Goal: Information Seeking & Learning: Learn about a topic

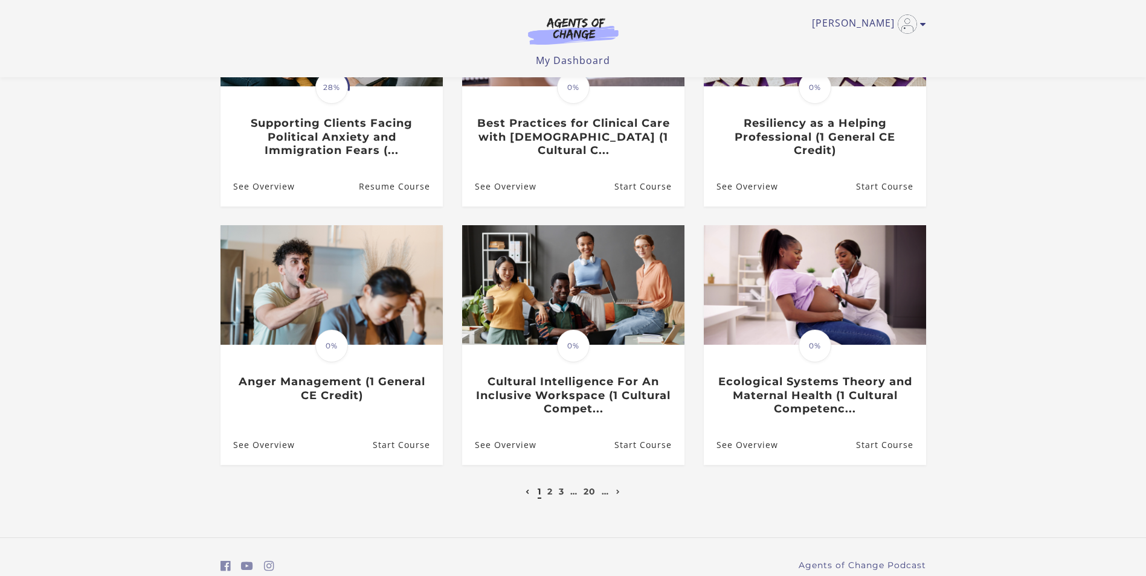
scroll to position [242, 0]
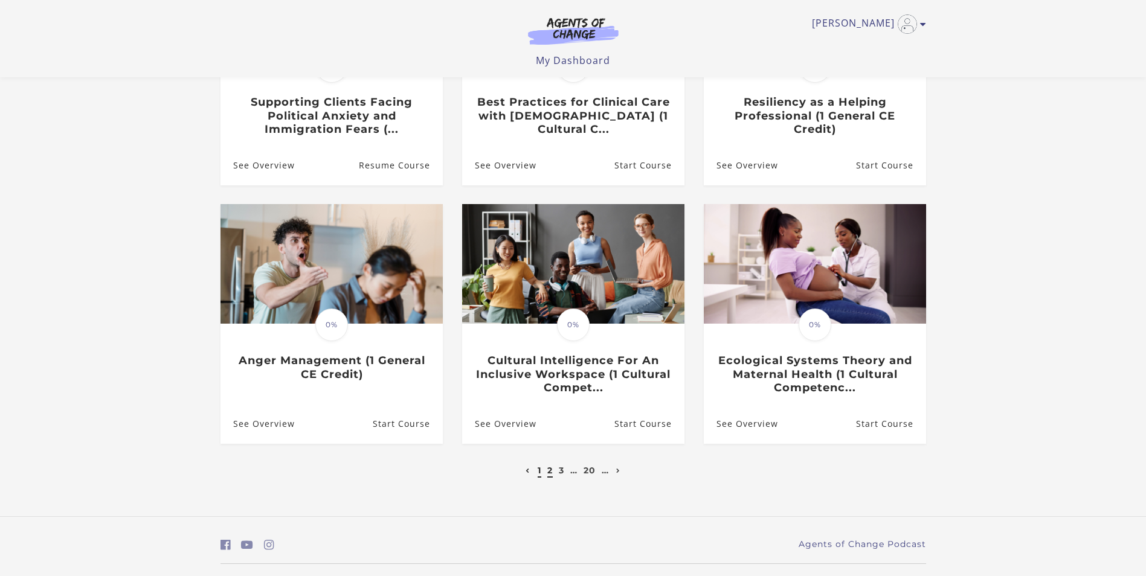
click at [549, 469] on link "2" at bounding box center [549, 470] width 5 height 11
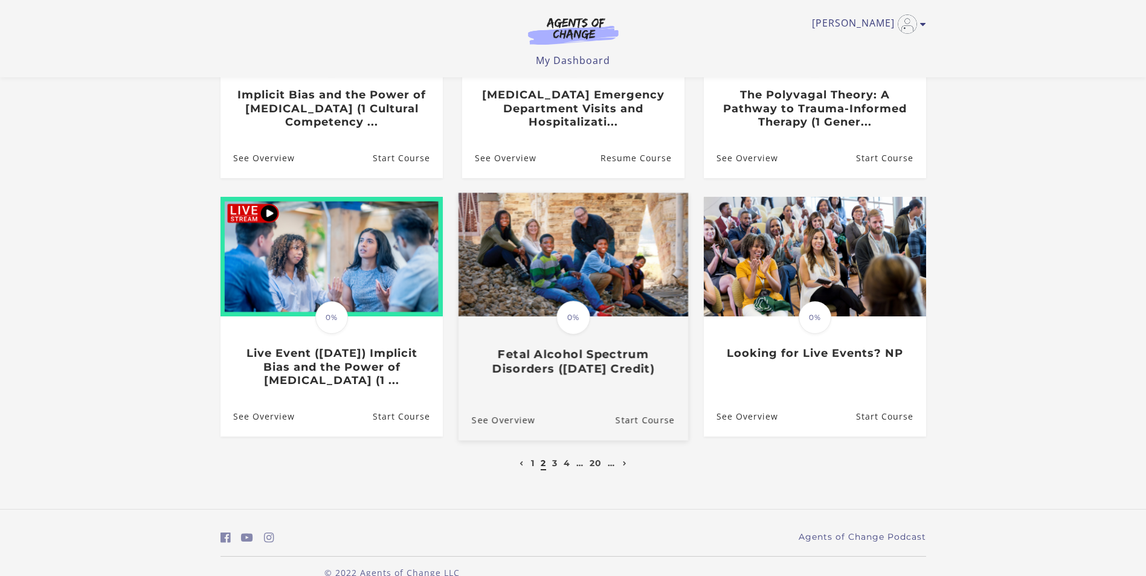
scroll to position [273, 0]
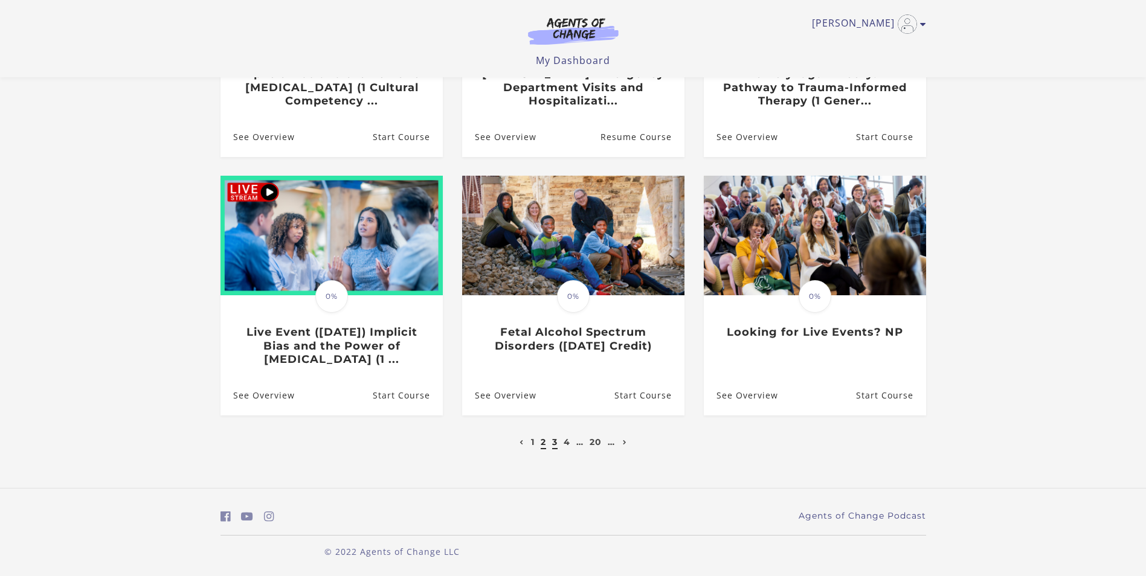
click at [557, 445] on link "3" at bounding box center [554, 442] width 5 height 11
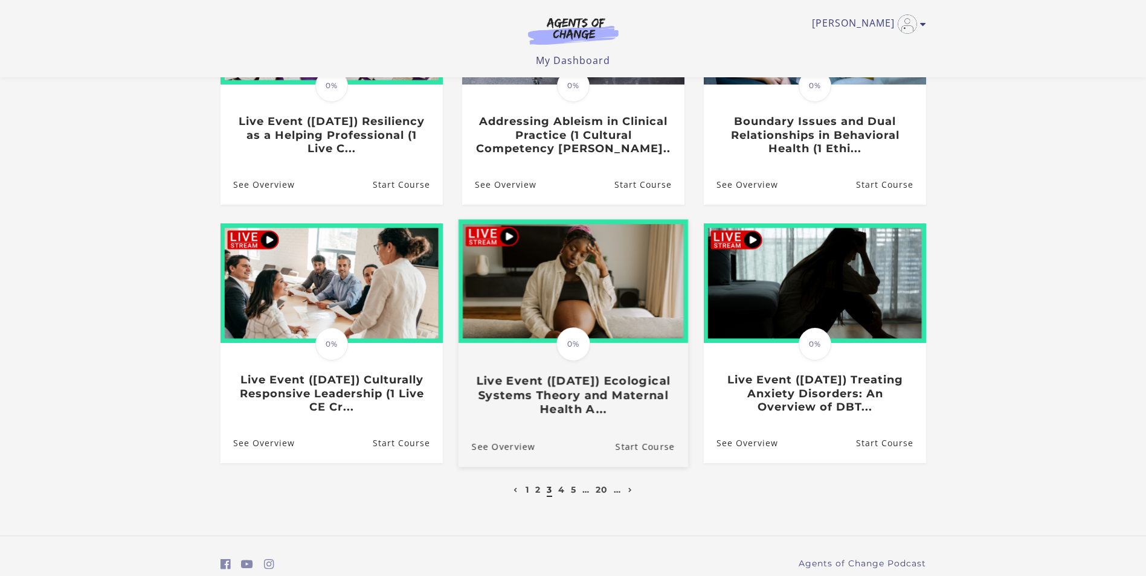
scroll to position [242, 0]
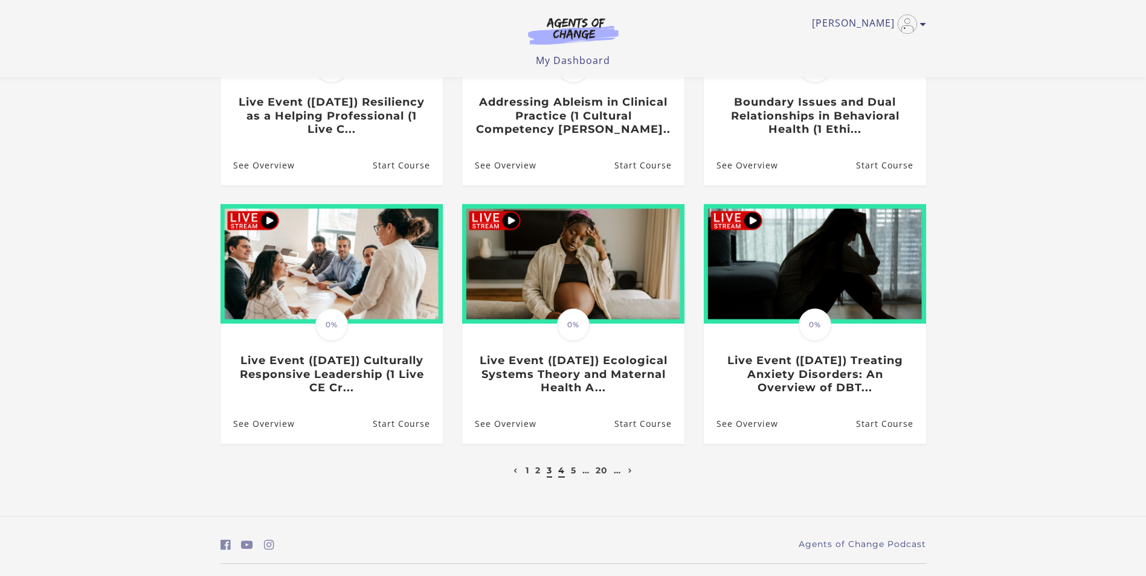
click at [564, 476] on link "4" at bounding box center [561, 470] width 7 height 11
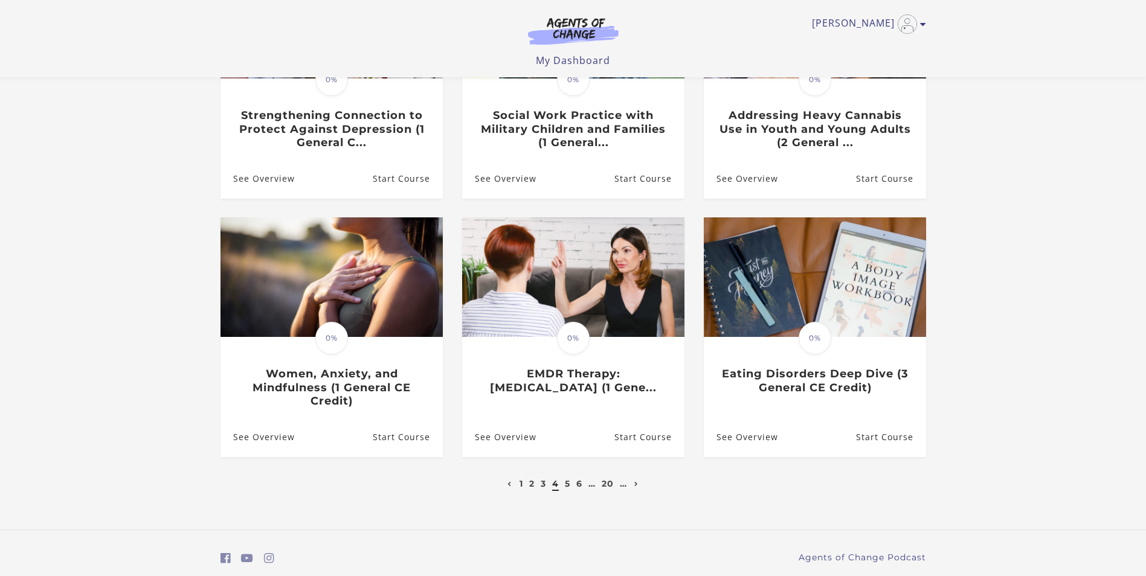
scroll to position [242, 0]
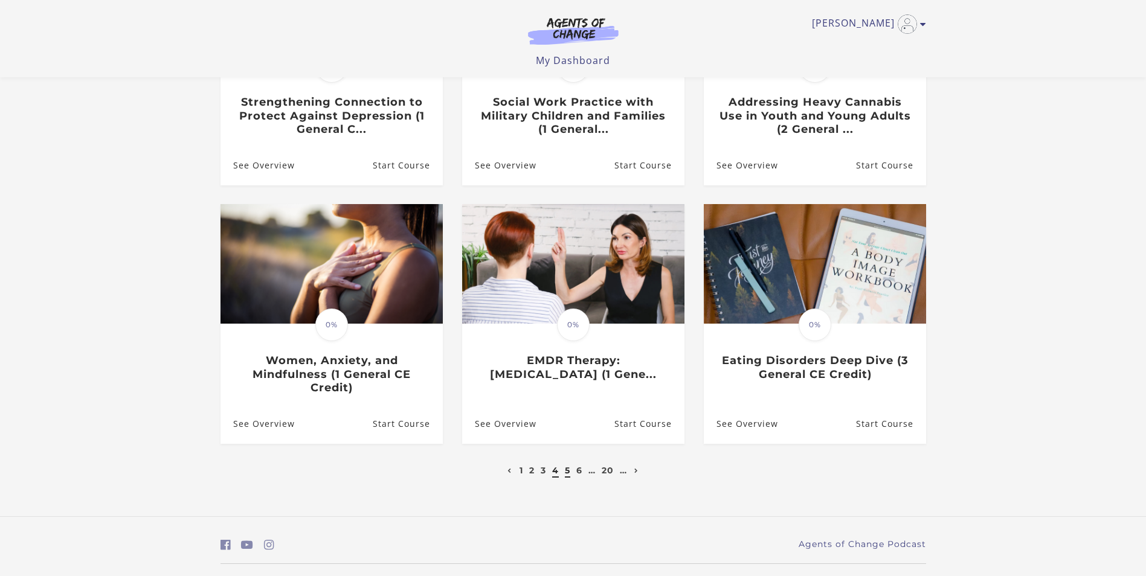
click at [569, 476] on link "5" at bounding box center [567, 470] width 5 height 11
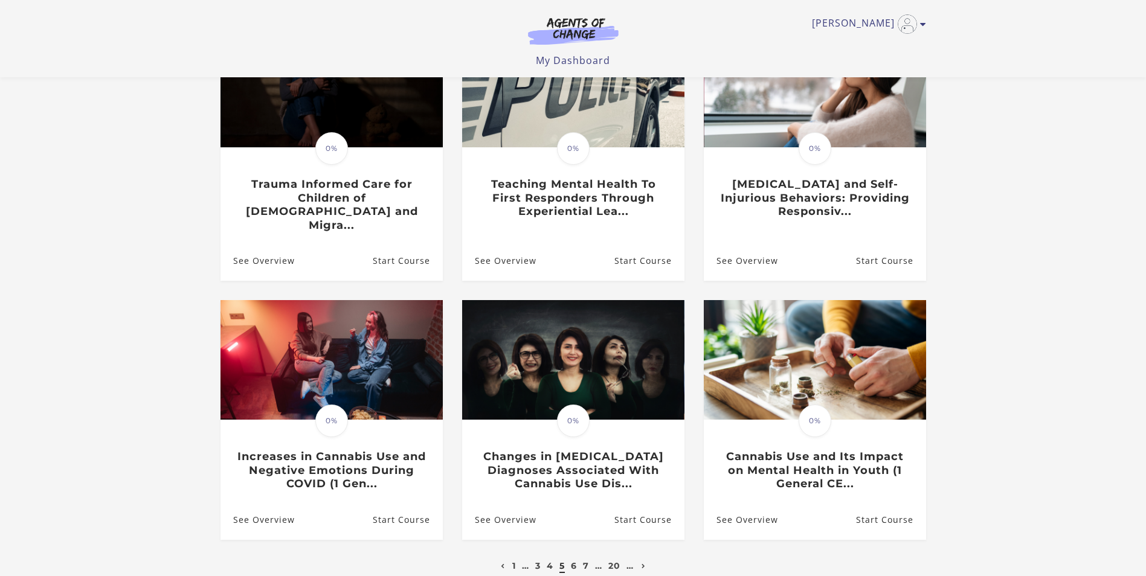
scroll to position [181, 0]
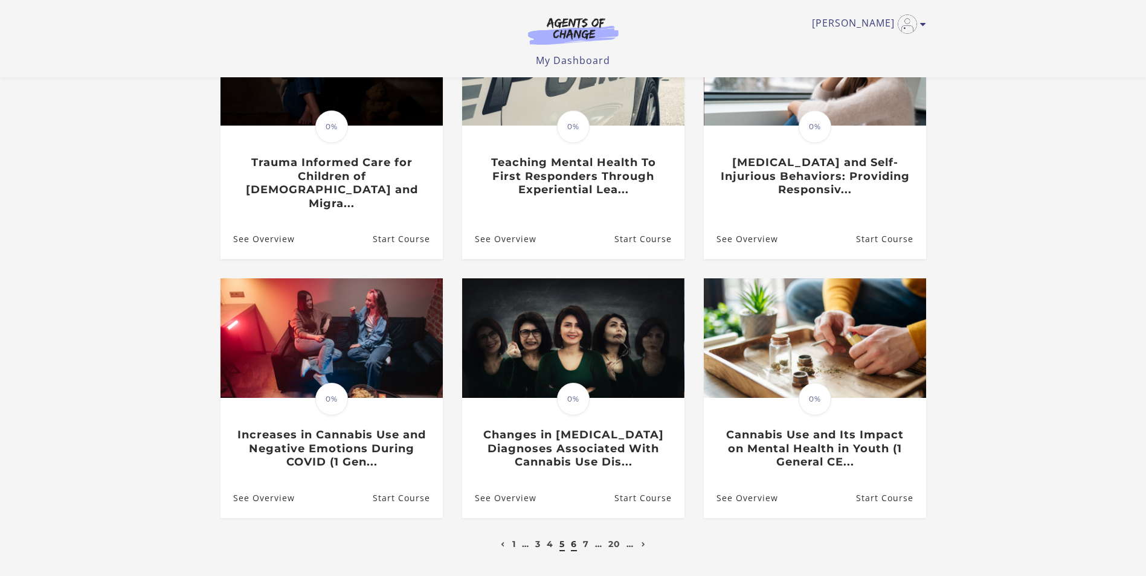
click at [574, 539] on link "6" at bounding box center [574, 544] width 6 height 11
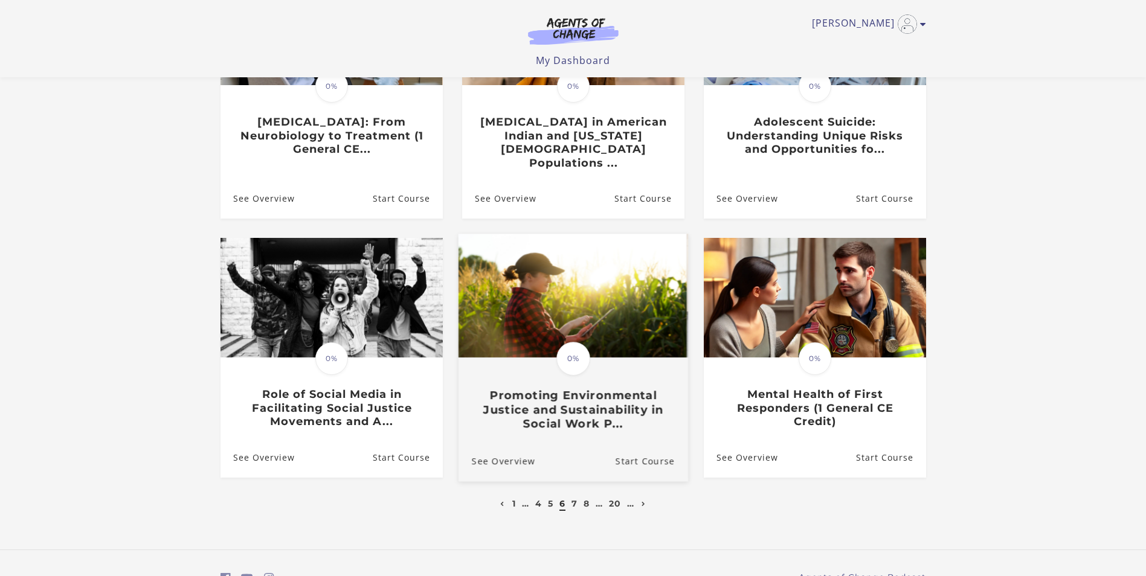
scroll to position [242, 0]
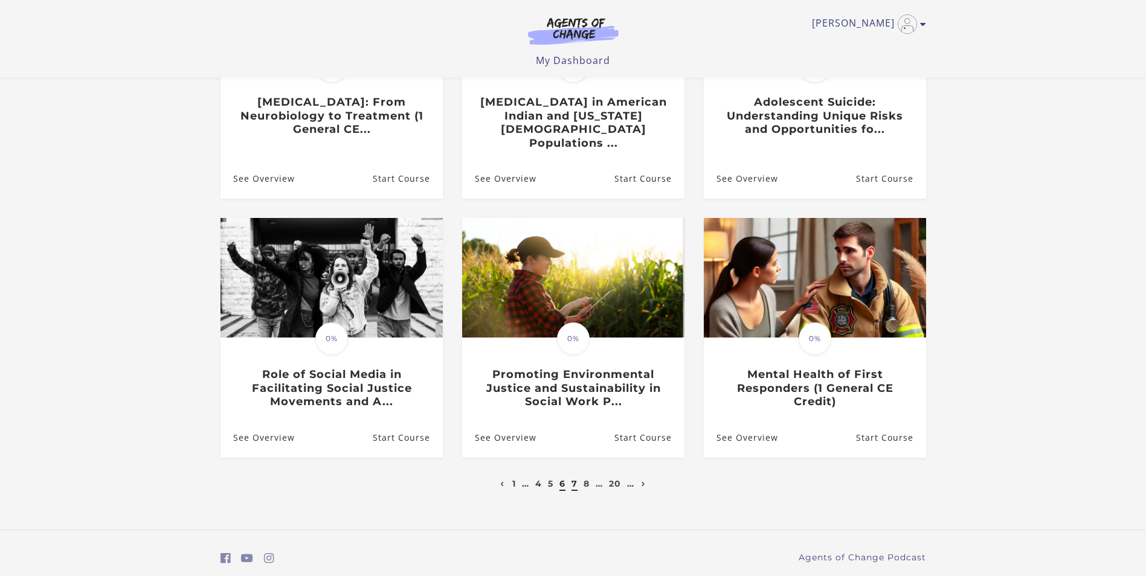
click at [573, 479] on link "7" at bounding box center [575, 484] width 6 height 11
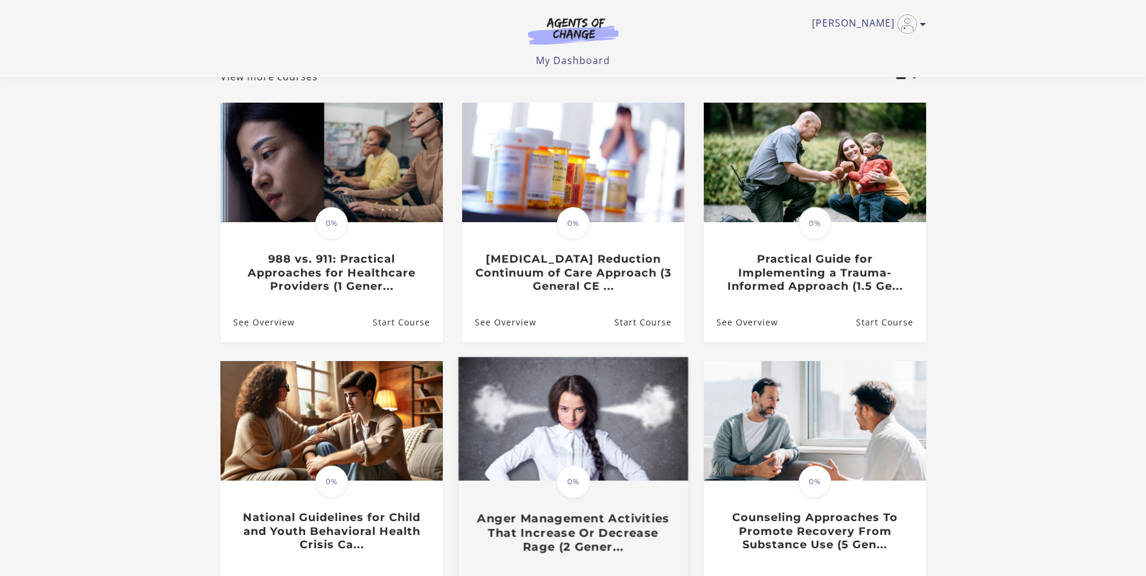
scroll to position [121, 0]
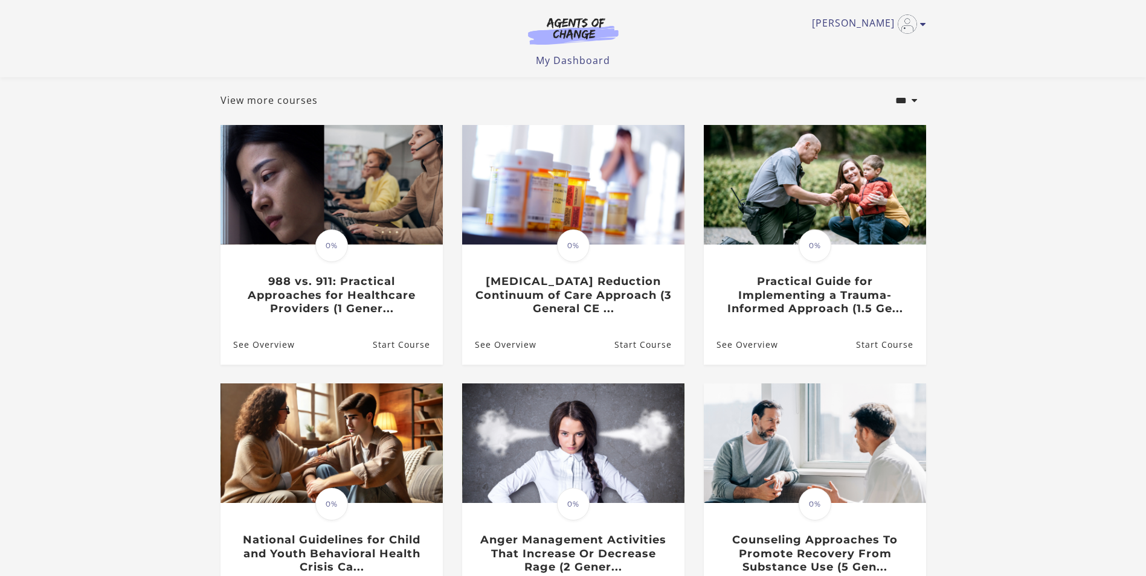
scroll to position [121, 0]
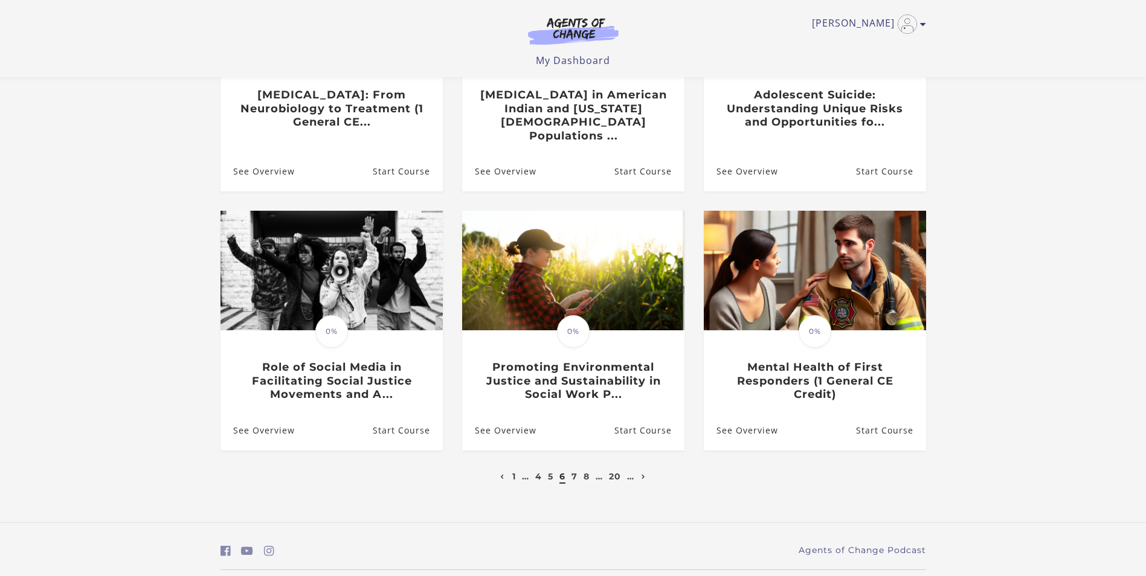
scroll to position [242, 0]
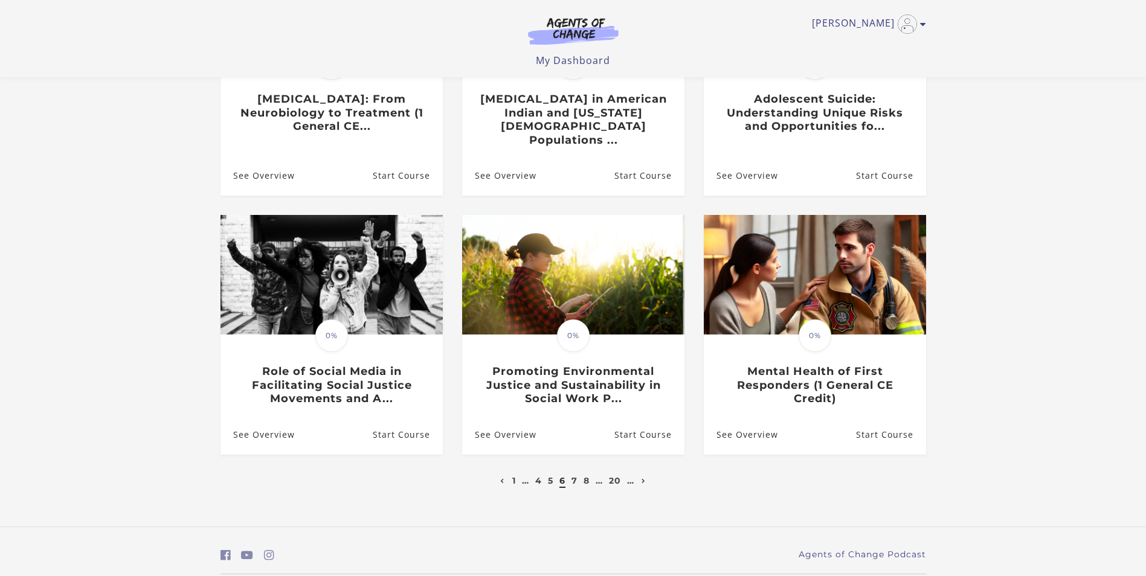
click at [515, 474] on li "1" at bounding box center [514, 481] width 7 height 15
click at [512, 476] on link "1" at bounding box center [514, 481] width 4 height 11
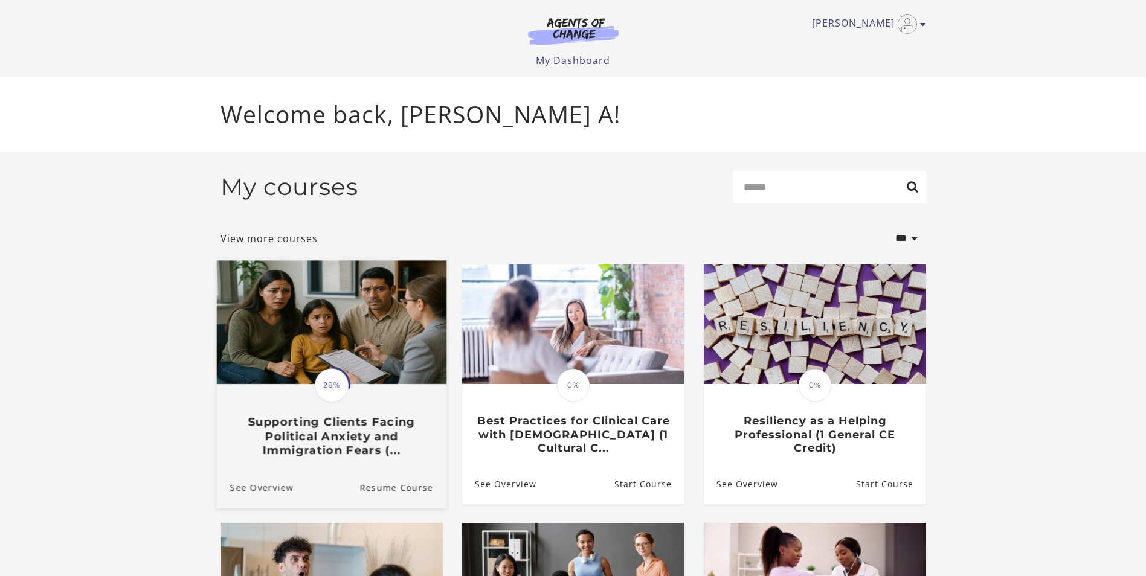
click at [364, 340] on img at bounding box center [331, 322] width 230 height 124
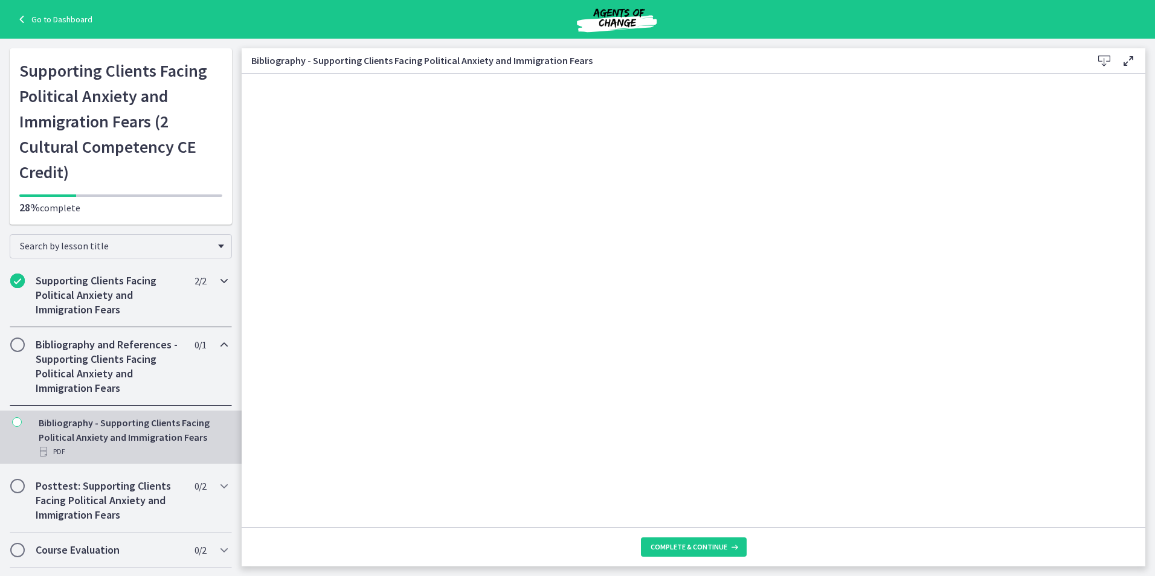
click at [88, 291] on h2 "Supporting Clients Facing Political Anxiety and Immigration Fears" at bounding box center [109, 296] width 147 height 44
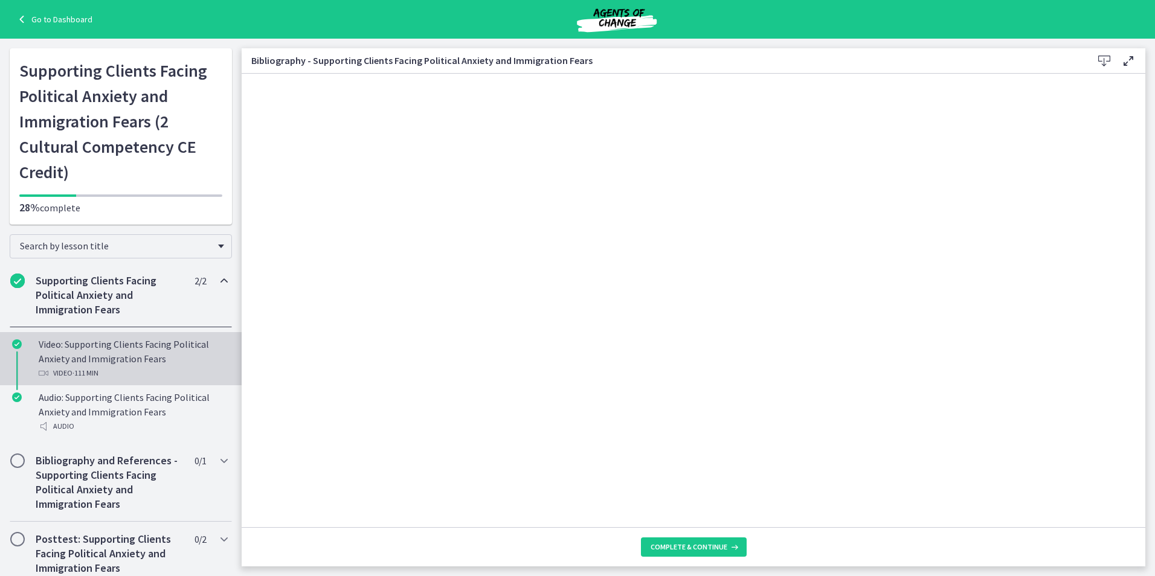
click at [120, 361] on div "Video: Supporting Clients Facing Political Anxiety and Immigration Fears Video …" at bounding box center [133, 359] width 189 height 44
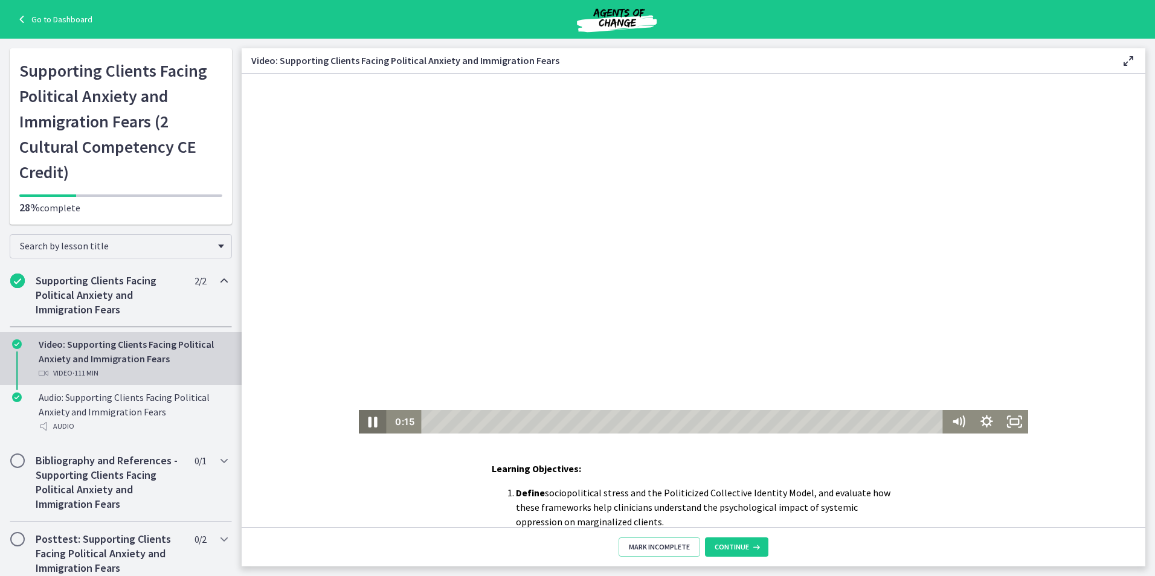
click at [363, 430] on icon "Pause" at bounding box center [372, 422] width 33 height 28
click at [979, 424] on icon "Show settings menu" at bounding box center [986, 421] width 15 height 15
click at [979, 424] on icon "Hide settings menu" at bounding box center [986, 421] width 15 height 15
click at [370, 422] on icon "Play Video" at bounding box center [373, 422] width 7 height 10
click at [361, 428] on icon "Pause" at bounding box center [373, 422] width 28 height 24
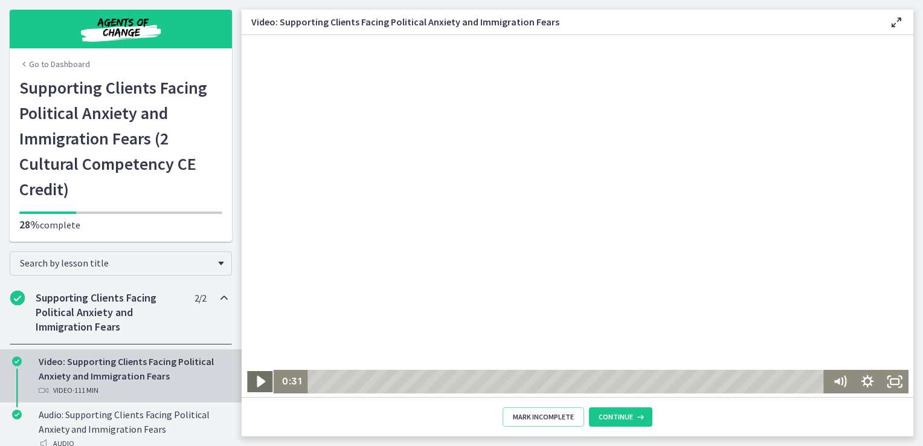
click at [257, 381] on icon "Play Video" at bounding box center [261, 381] width 8 height 11
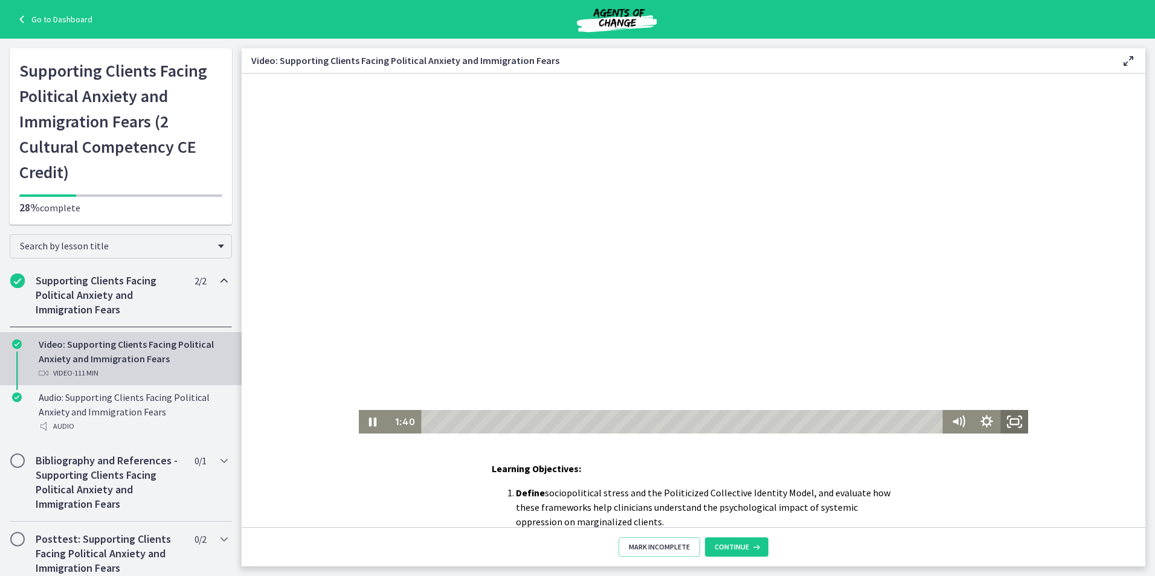
click at [1010, 418] on icon "Fullscreen" at bounding box center [1015, 422] width 28 height 24
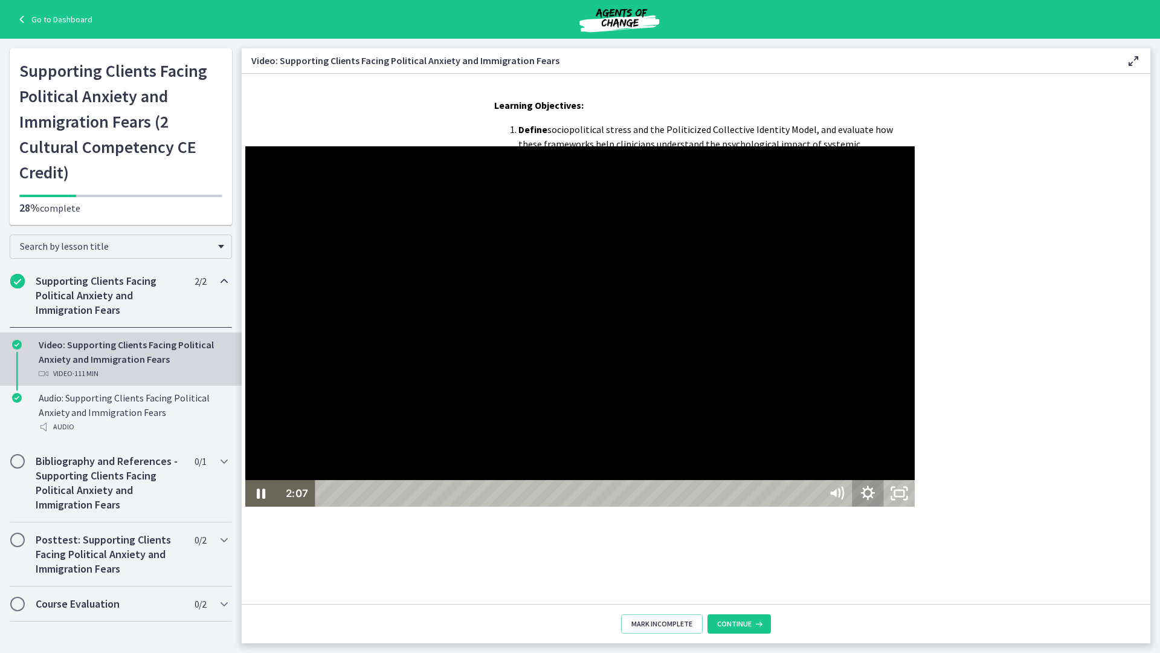
click at [883, 506] on icon "Show settings menu" at bounding box center [867, 493] width 31 height 27
click at [876, 501] on icon "Hide settings menu" at bounding box center [867, 492] width 17 height 17
click at [852, 506] on icon "Mute" at bounding box center [836, 493] width 31 height 27
click at [846, 495] on g "Unmute" at bounding box center [843, 492] width 5 height 5
click at [915, 506] on div at bounding box center [580, 326] width 670 height 360
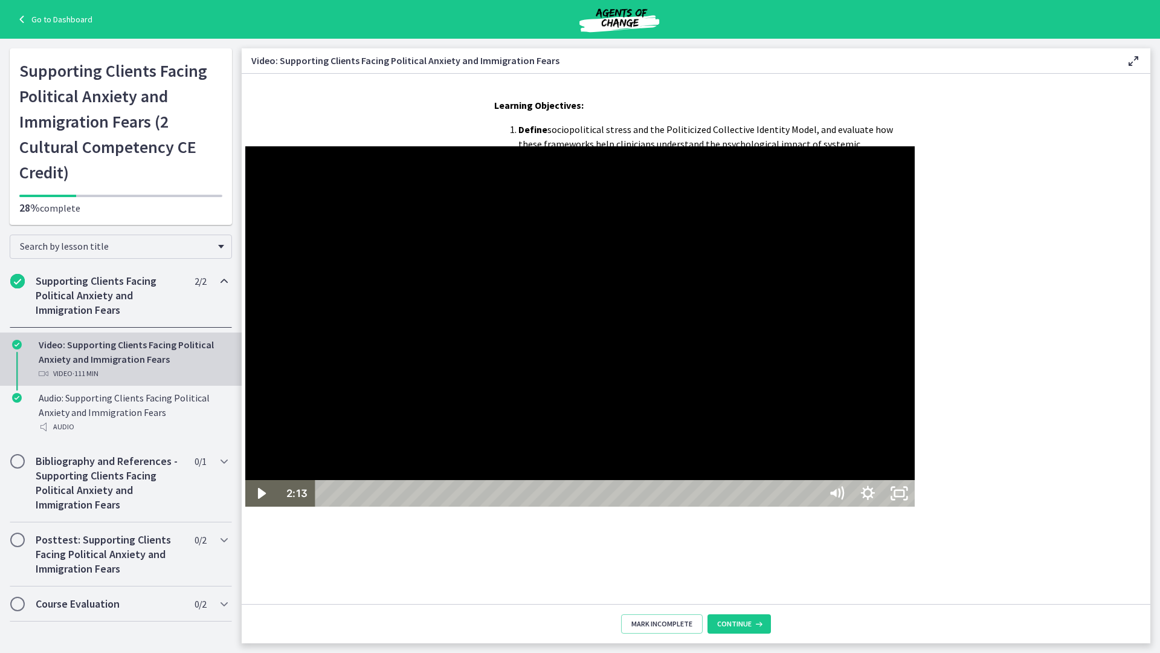
click at [915, 506] on div at bounding box center [580, 326] width 670 height 360
drag, startPoint x: 115, startPoint y: 639, endPoint x: 126, endPoint y: 643, distance: 11.4
click at [365, 498] on div "Playbar" at bounding box center [369, 493] width 9 height 9
click at [245, 506] on icon "Pause" at bounding box center [260, 493] width 31 height 27
click at [243, 509] on icon "Play Video" at bounding box center [261, 493] width 37 height 32
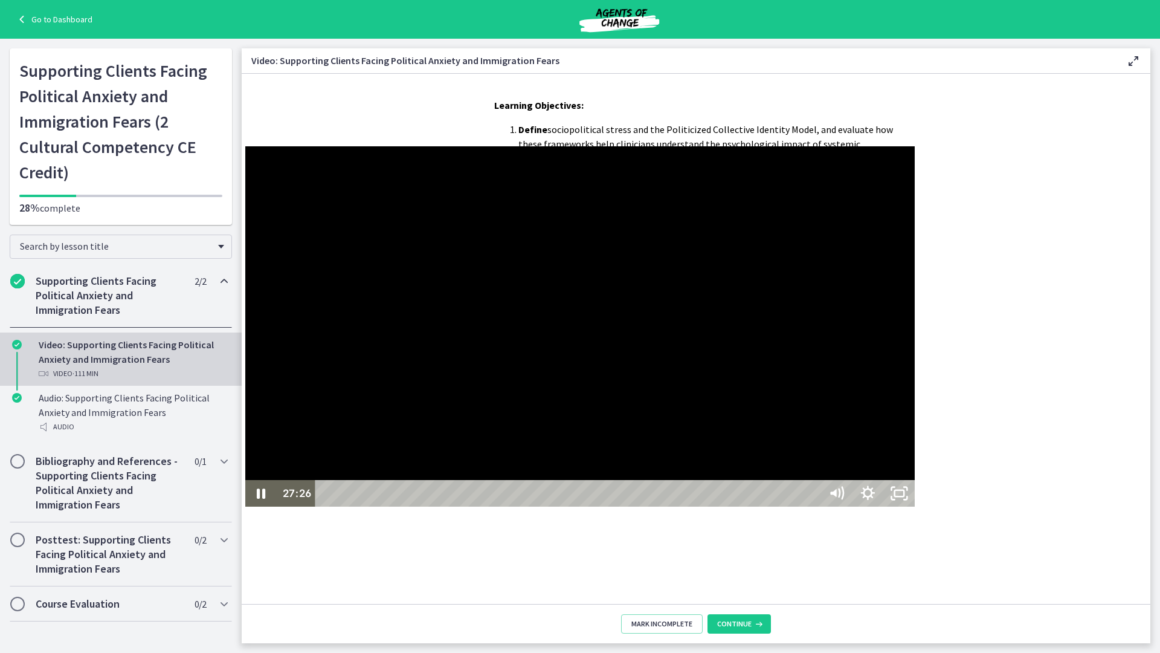
click at [250, 439] on div at bounding box center [580, 326] width 670 height 360
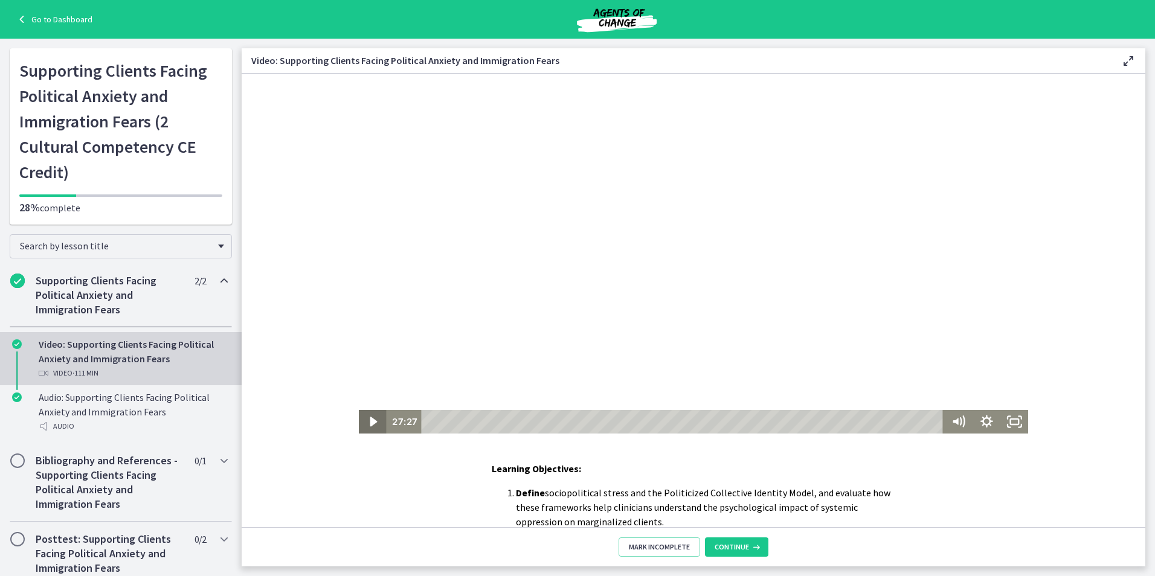
click at [370, 422] on icon "Play Video" at bounding box center [373, 422] width 7 height 10
click at [368, 422] on icon "Play Video" at bounding box center [374, 422] width 28 height 24
click at [370, 425] on icon "Play Video" at bounding box center [373, 422] width 7 height 10
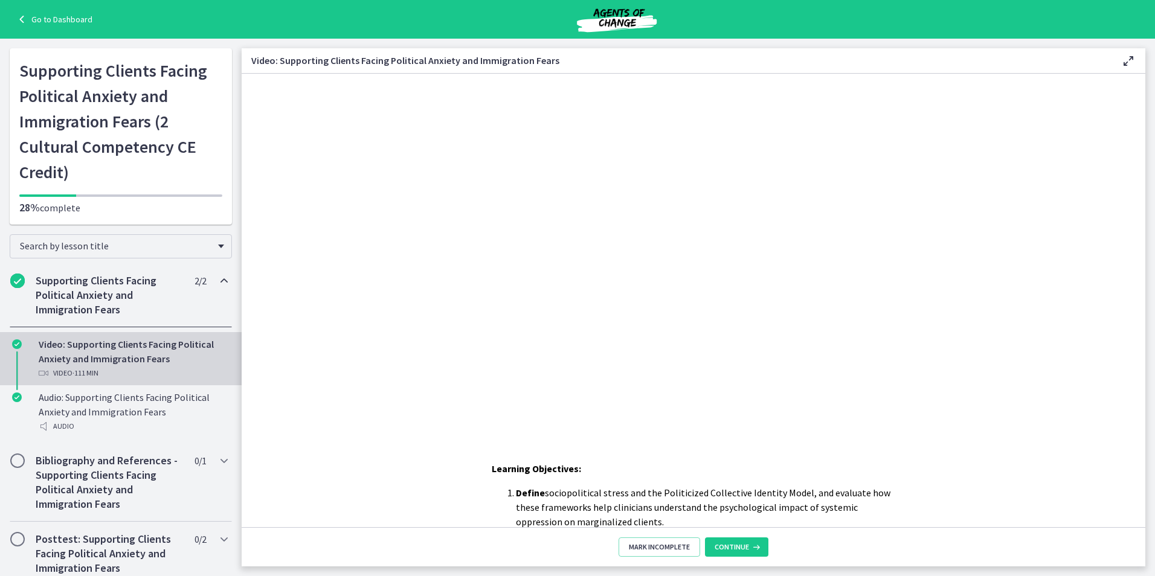
click at [335, 416] on div "Click for sound @keyframes VOLUME_SMALL_WAVE_FLASH { 0% { opacity: 0; } 33% { o…" at bounding box center [694, 254] width 904 height 360
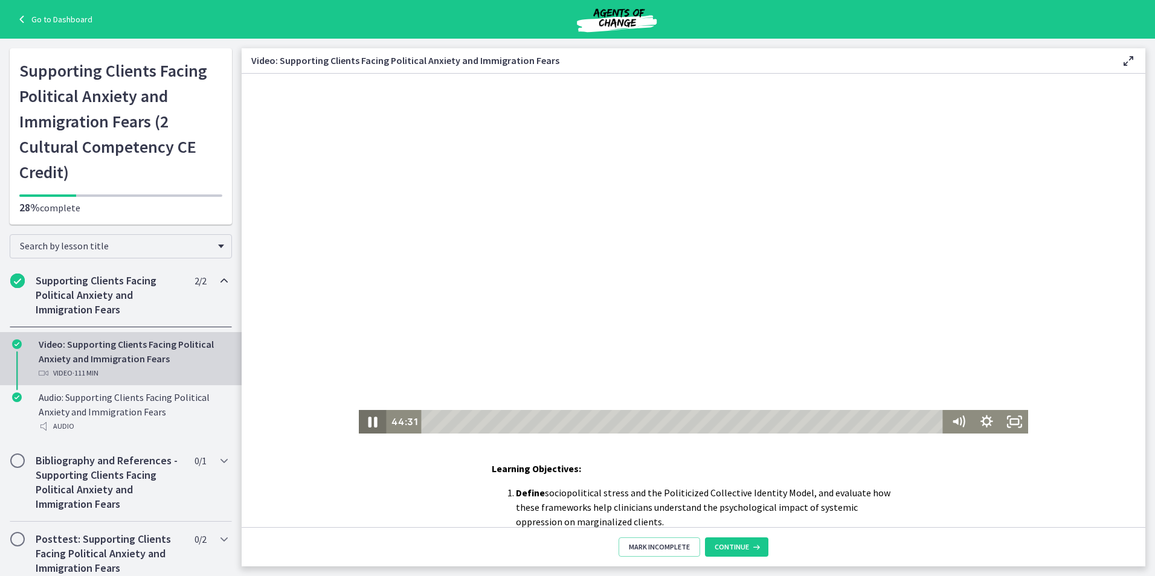
click at [368, 425] on icon "Pause" at bounding box center [372, 422] width 33 height 28
click at [370, 425] on icon "Play Video" at bounding box center [373, 422] width 7 height 10
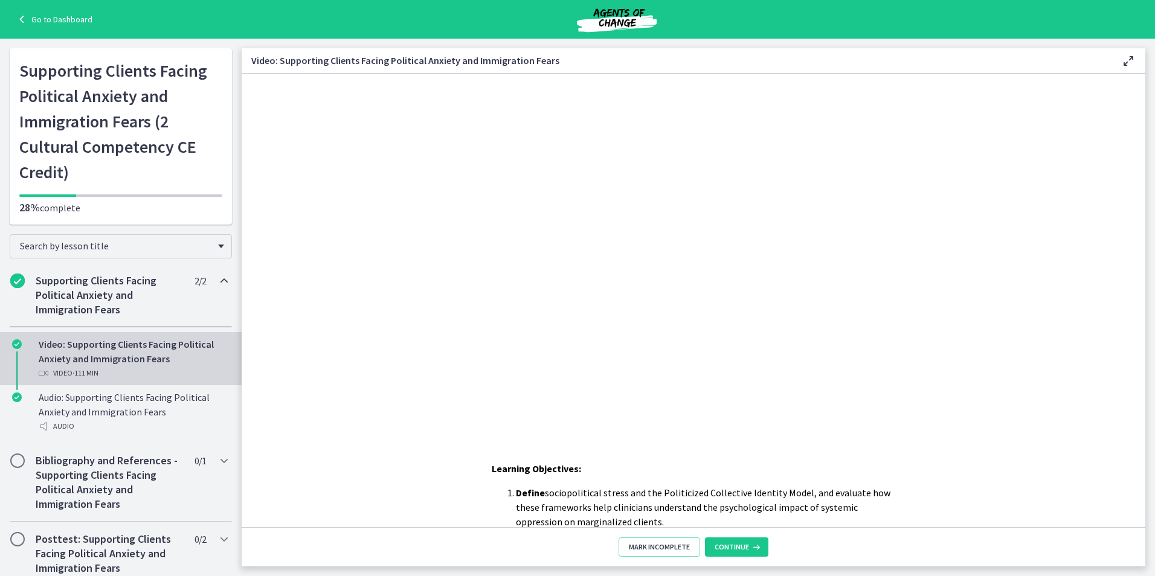
click at [1130, 54] on icon at bounding box center [1128, 61] width 15 height 15
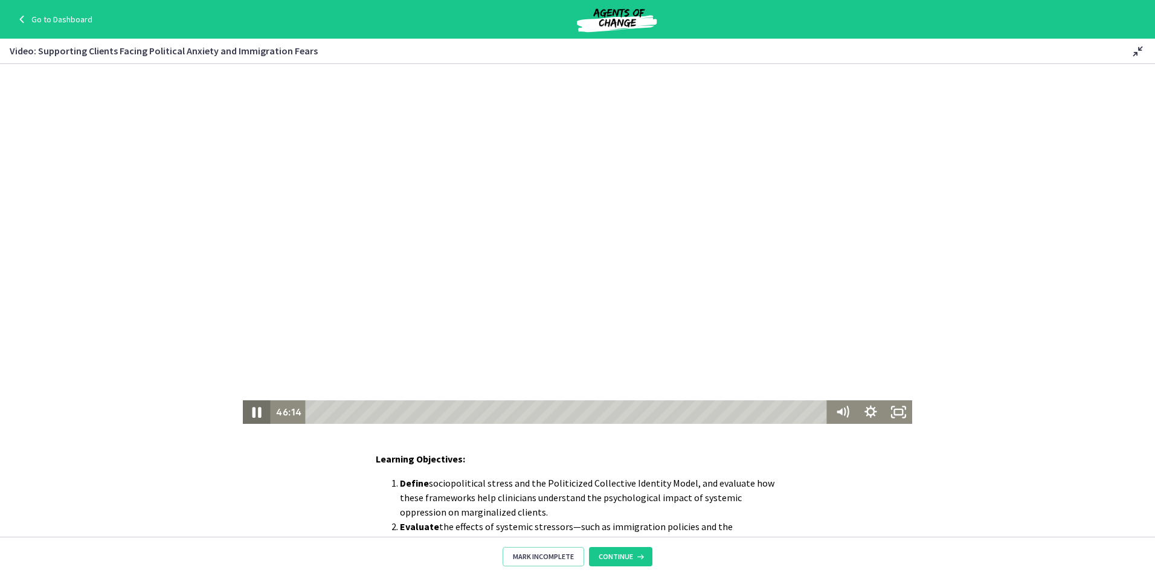
click at [258, 418] on icon "Pause" at bounding box center [256, 412] width 33 height 28
click at [254, 413] on icon "Play Video" at bounding box center [258, 412] width 8 height 11
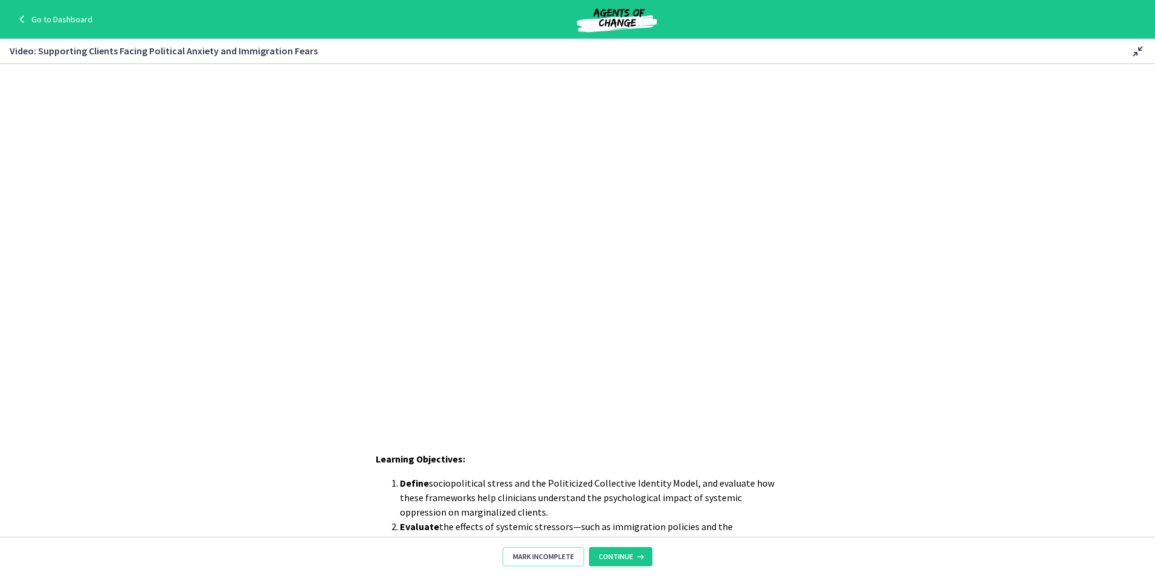
click at [1135, 57] on icon at bounding box center [1138, 51] width 15 height 15
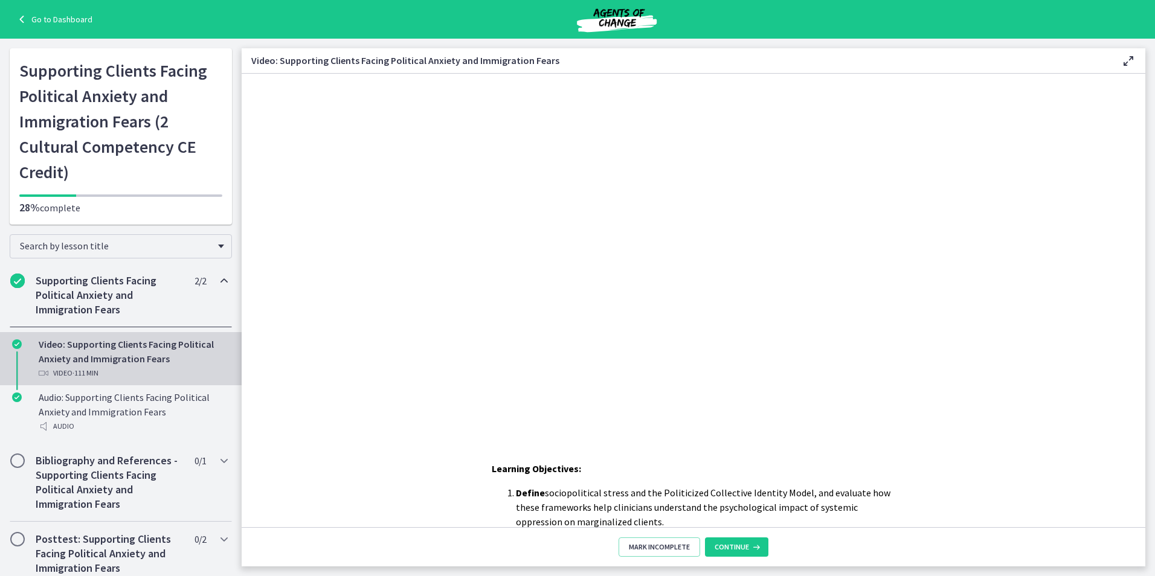
click at [1126, 62] on icon at bounding box center [1128, 61] width 15 height 15
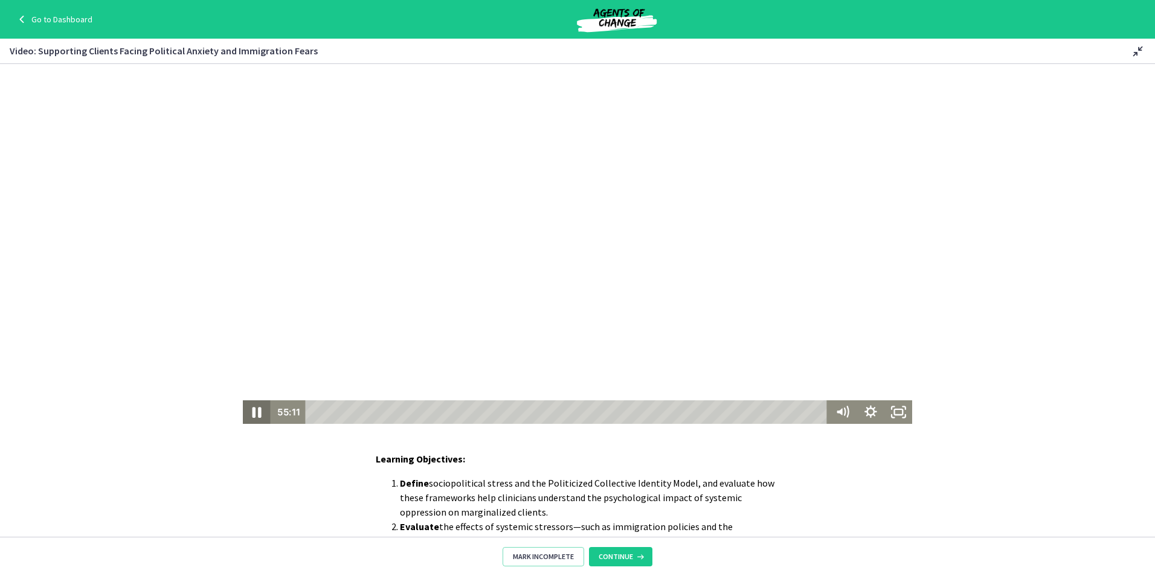
click at [250, 407] on icon "Pause" at bounding box center [256, 412] width 33 height 28
